Goal: Information Seeking & Learning: Learn about a topic

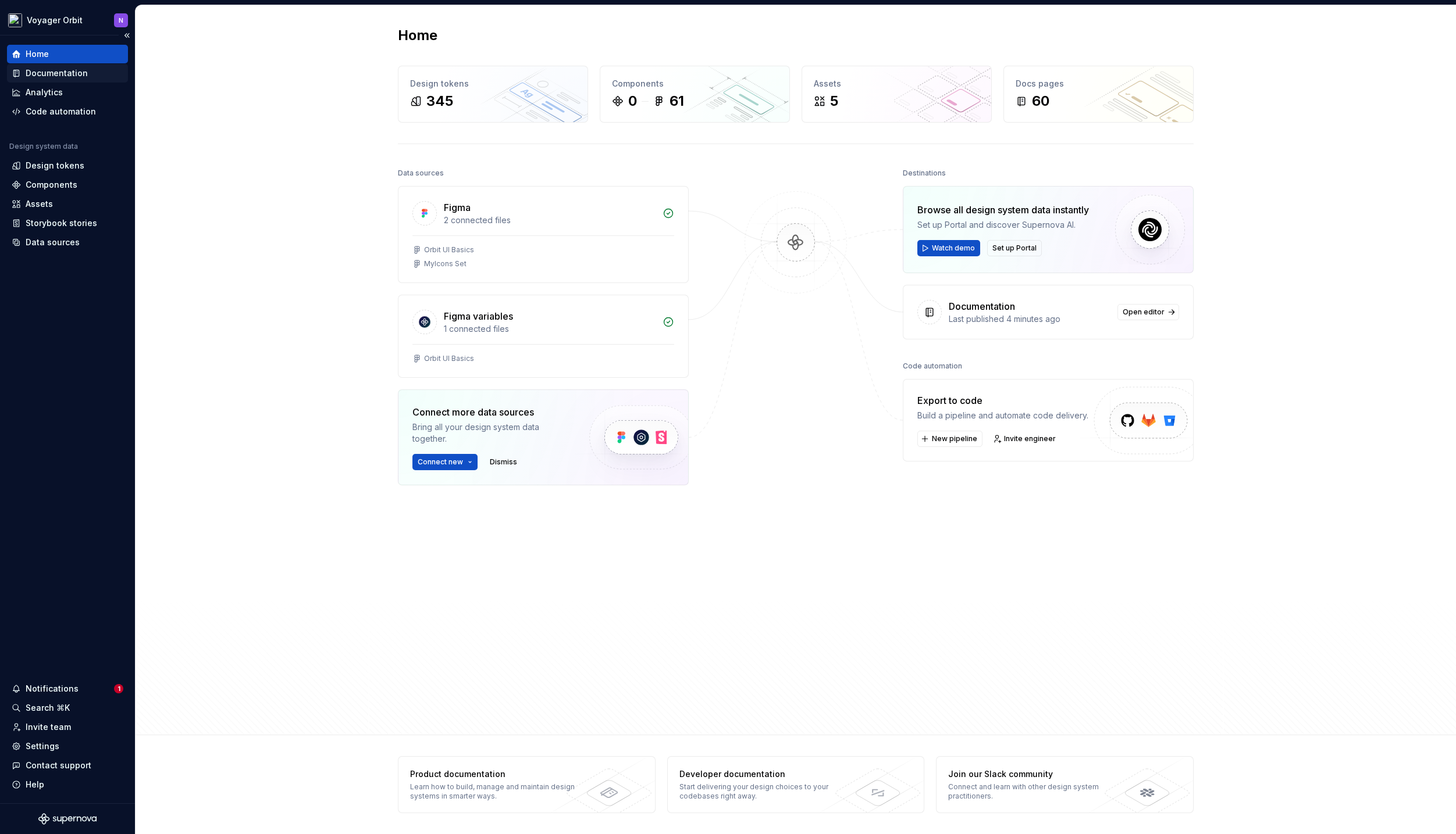
click at [51, 75] on div "Documentation" at bounding box center [56, 73] width 62 height 12
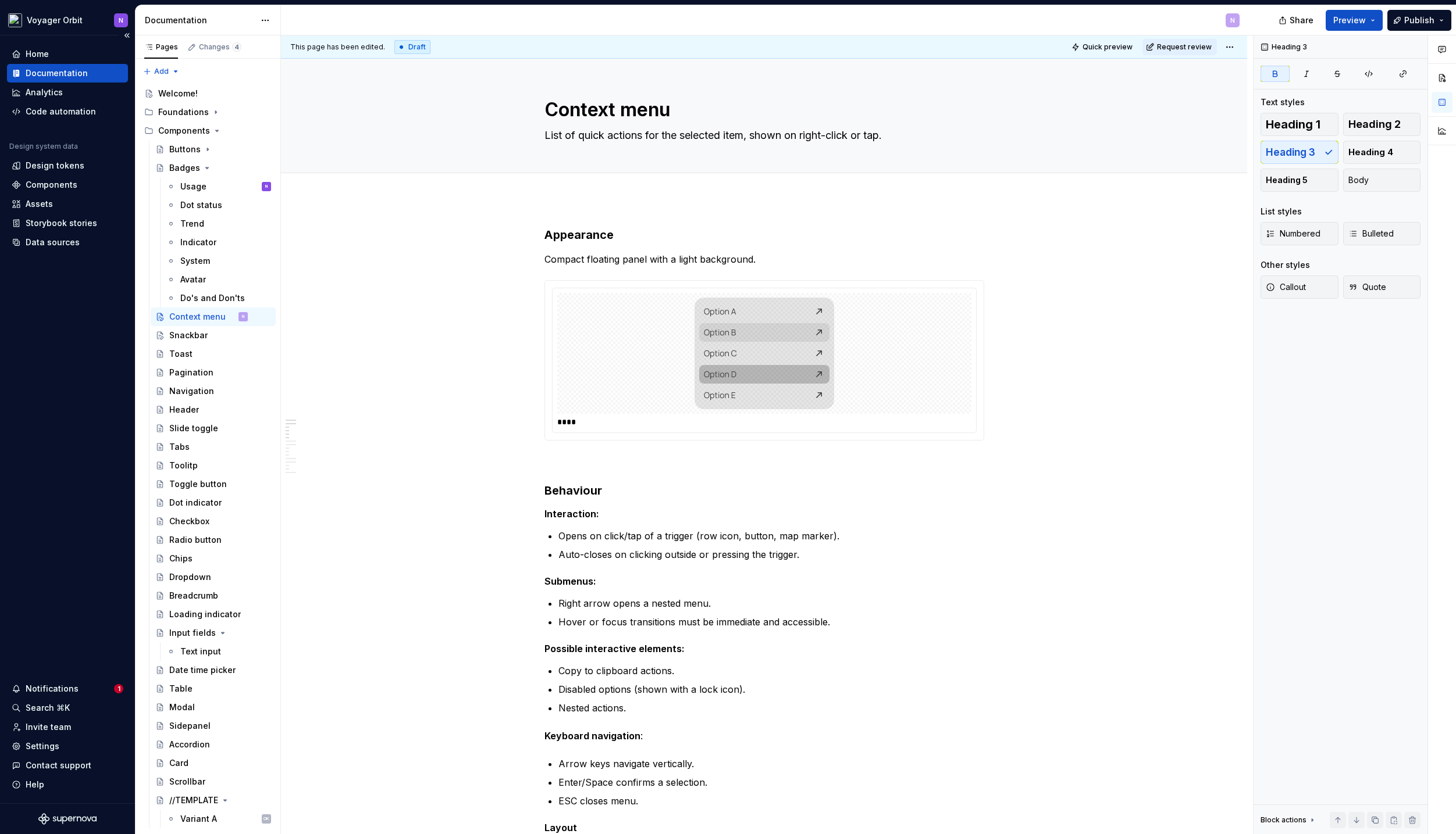
type textarea "*"
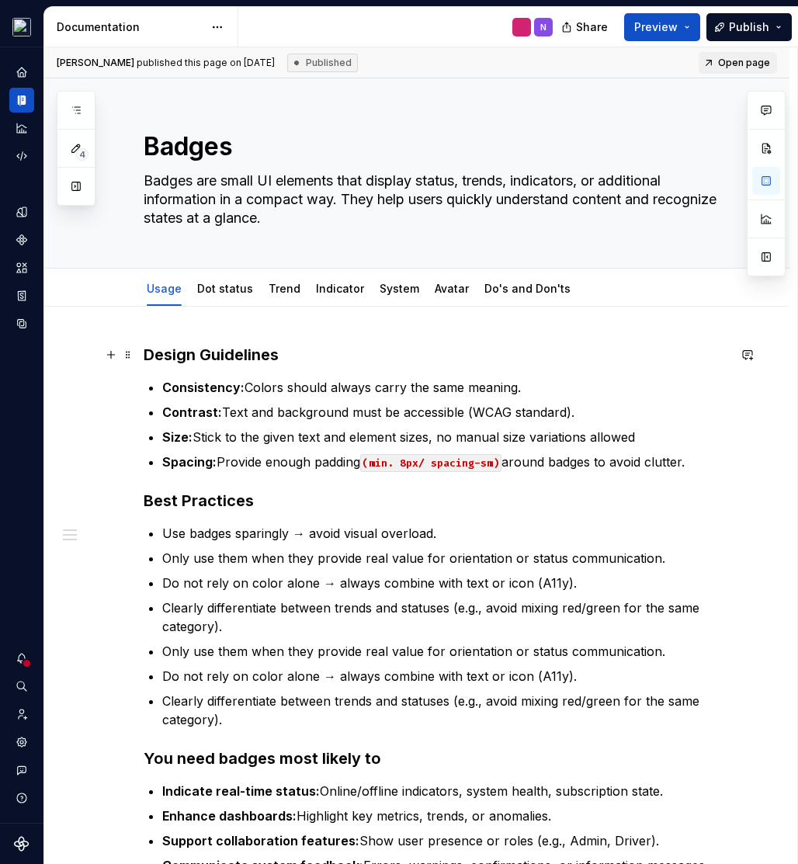
type textarea "*"
